Goal: Task Accomplishment & Management: Complete application form

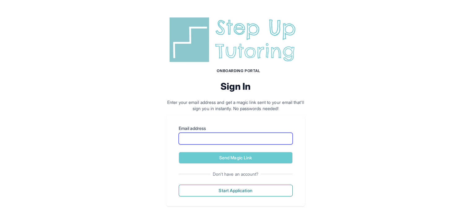
click at [245, 141] on input "Email address" at bounding box center [236, 139] width 114 height 12
type input "**********"
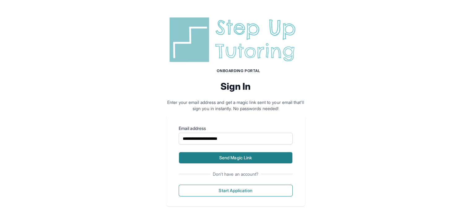
click at [243, 154] on button "Send Magic Link" at bounding box center [236, 158] width 114 height 12
